Goal: Find specific page/section: Find specific page/section

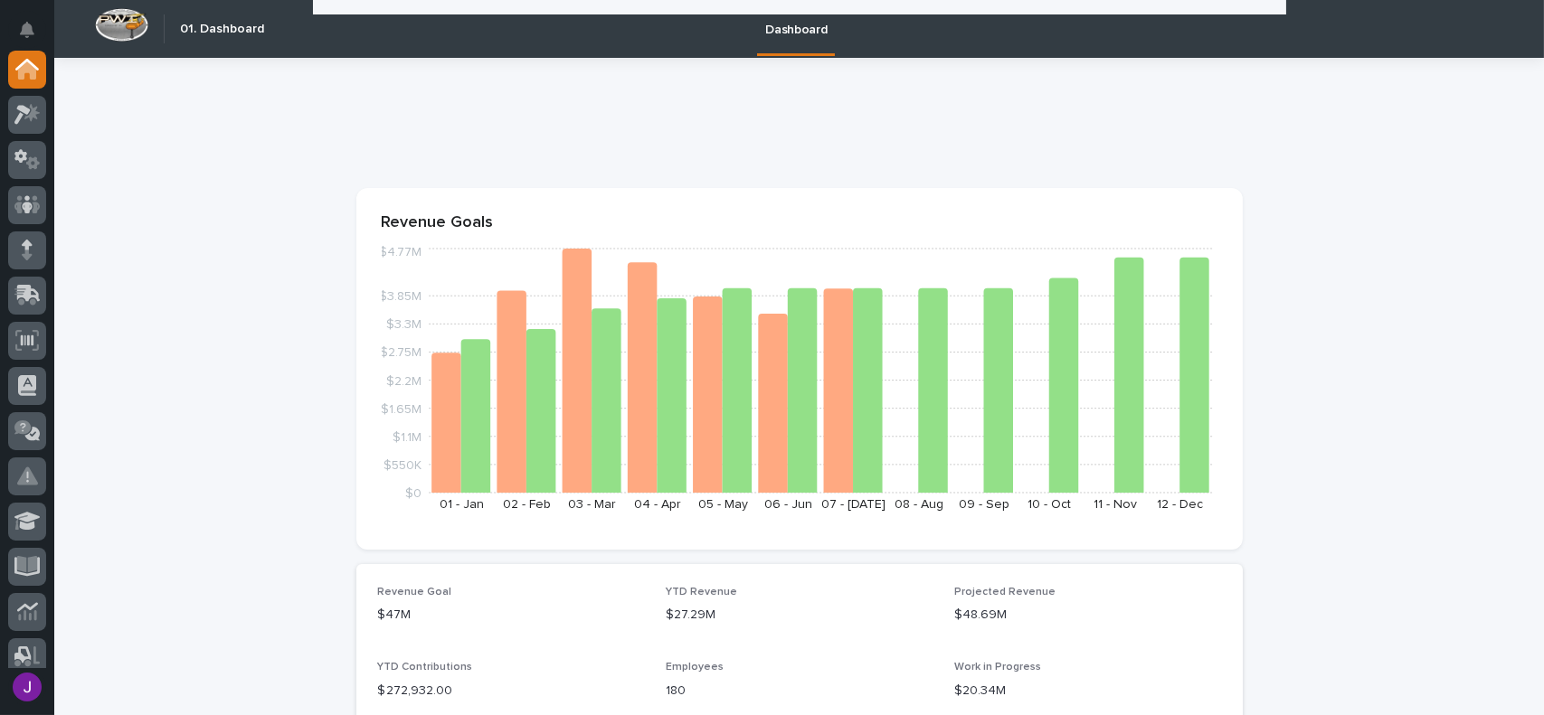
scroll to position [2623, 0]
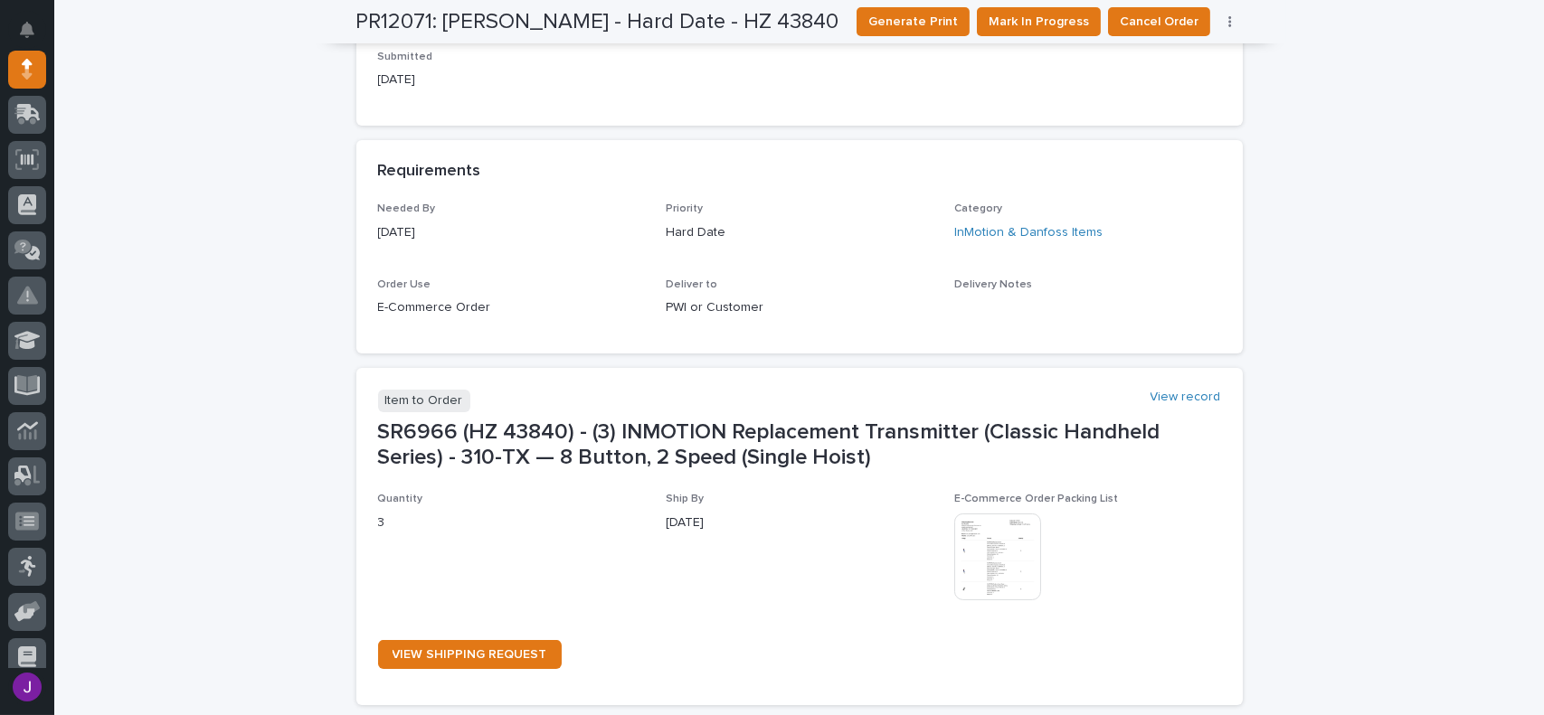
scroll to position [814, 0]
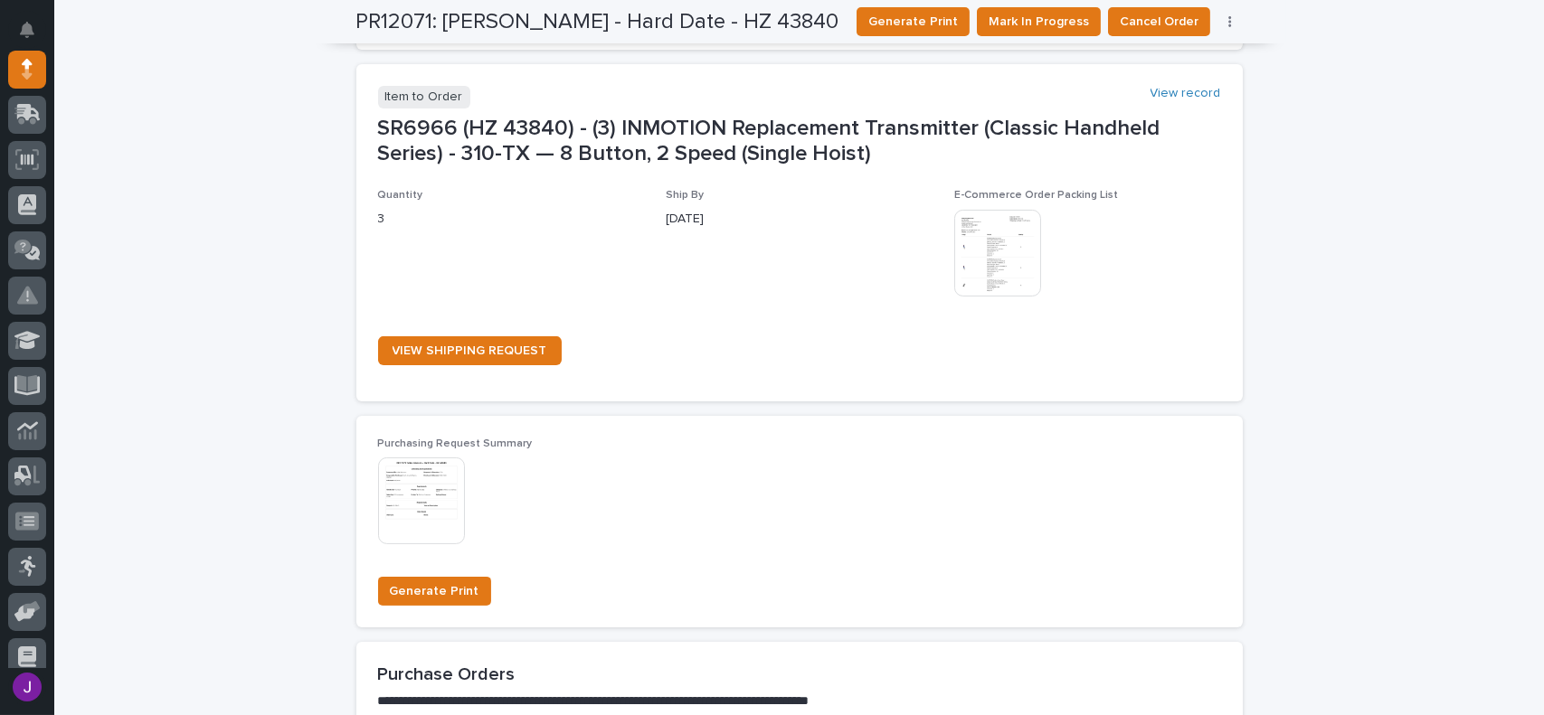
click at [1017, 271] on img at bounding box center [997, 253] width 87 height 87
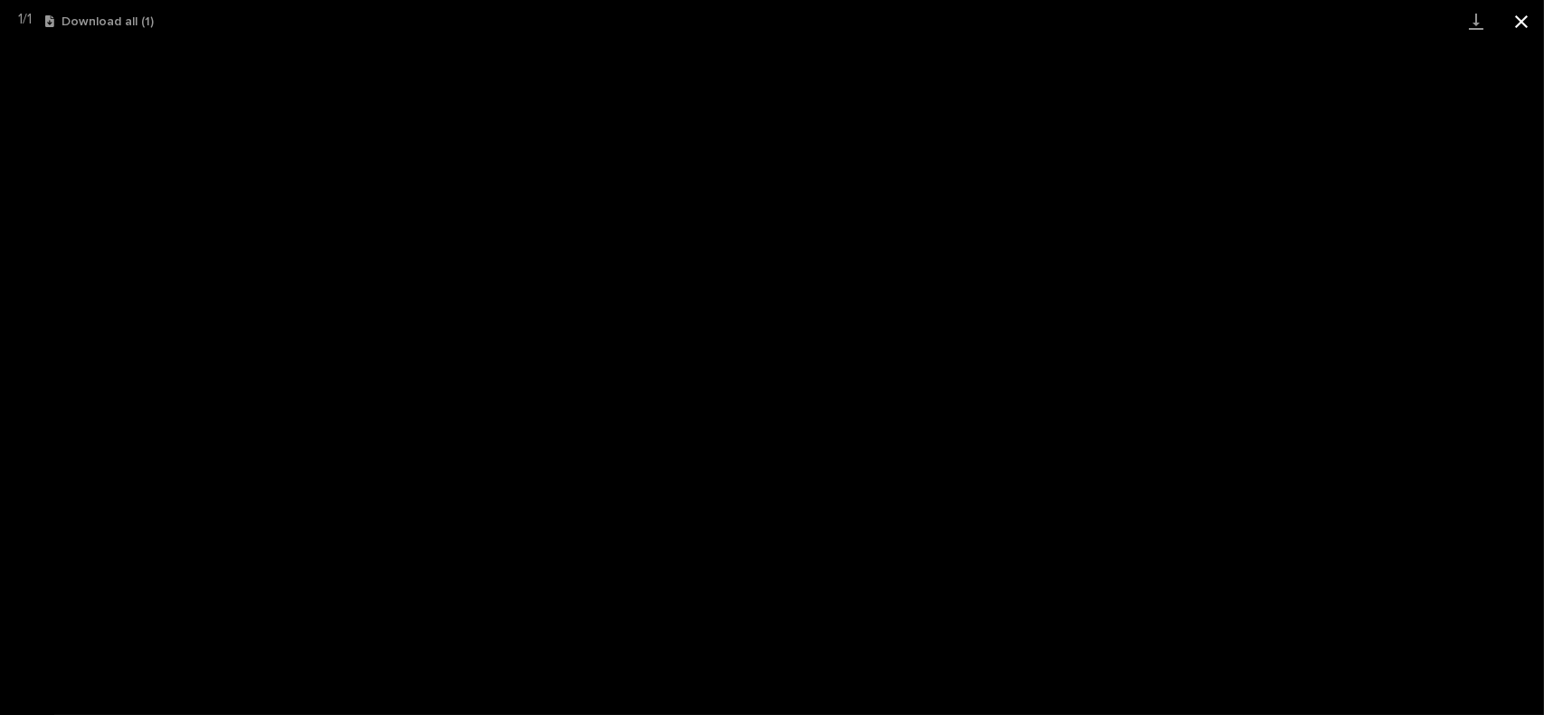
click at [1515, 24] on button "Close gallery" at bounding box center [1521, 21] width 45 height 43
